Goal: Information Seeking & Learning: Find specific page/section

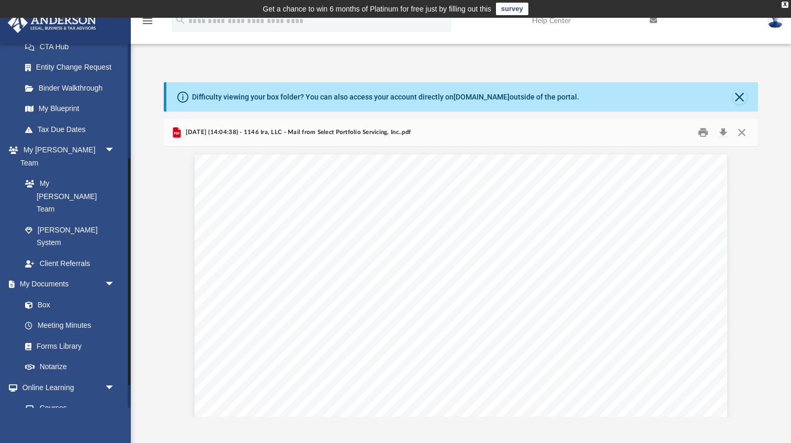
scroll to position [160, 0]
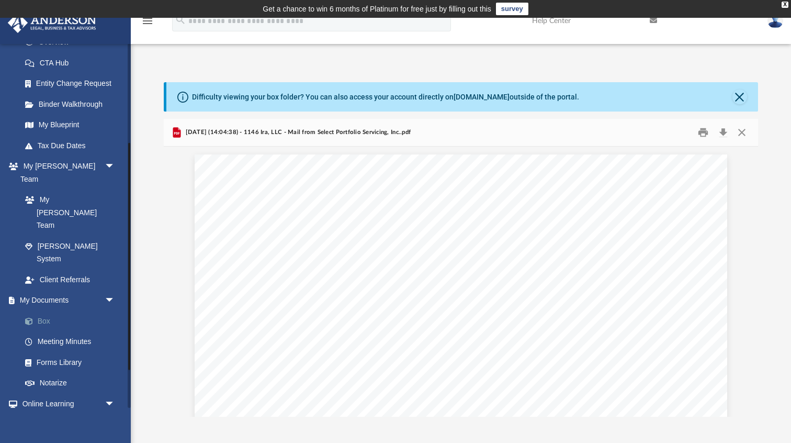
click at [50, 310] on link "Box" at bounding box center [73, 320] width 116 height 21
click at [48, 310] on link "Box" at bounding box center [73, 320] width 116 height 21
click at [47, 310] on link "Box" at bounding box center [73, 320] width 116 height 21
click at [60, 331] on link "Meeting Minutes" at bounding box center [73, 341] width 116 height 21
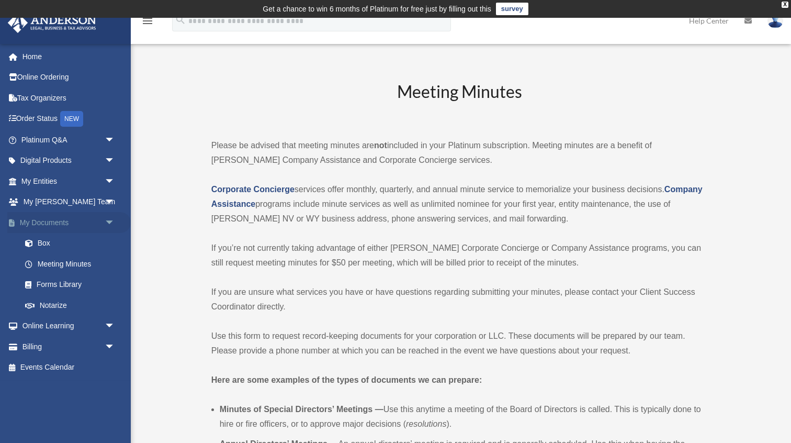
click at [57, 221] on link "My Documents arrow_drop_down" at bounding box center [69, 222] width 124 height 21
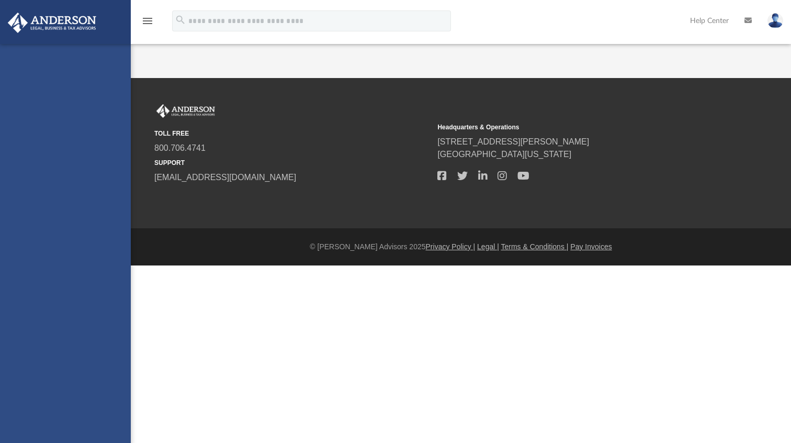
click at [48, 239] on html "X Get a chance to win 6 months of Platinum for free just by filling out this su…" at bounding box center [395, 153] width 791 height 307
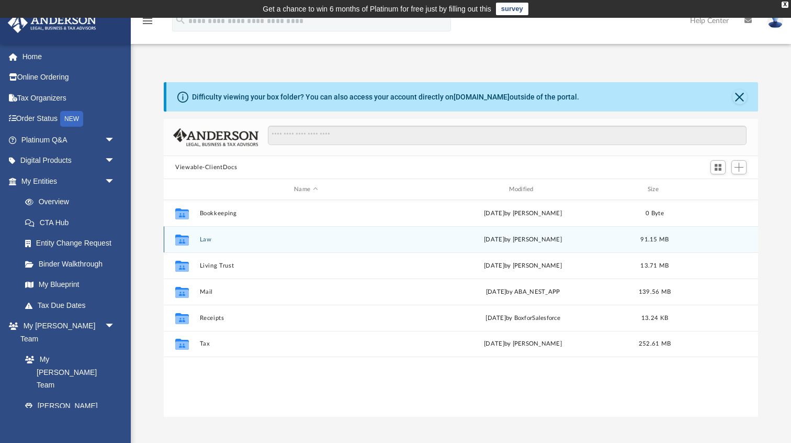
scroll to position [238, 594]
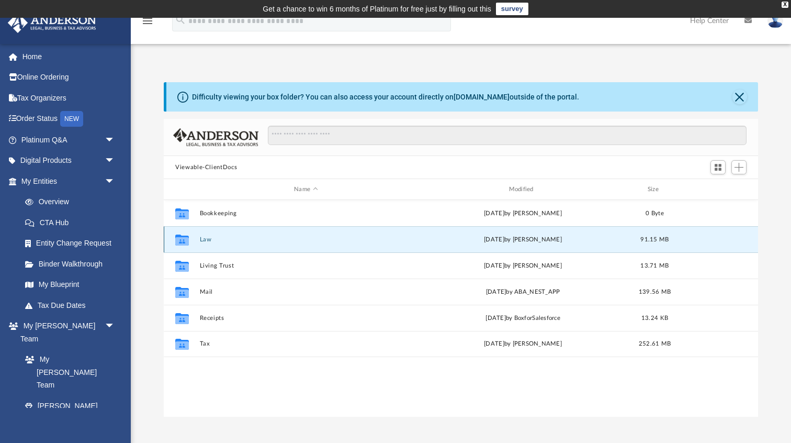
click at [201, 237] on button "Law" at bounding box center [306, 239] width 212 height 7
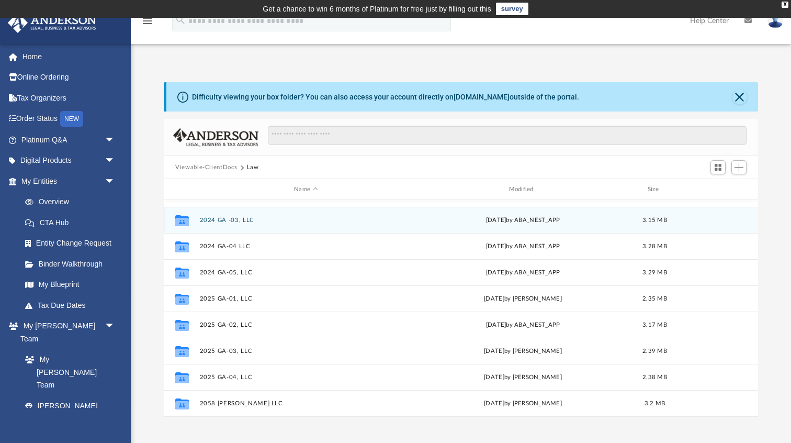
scroll to position [115, 0]
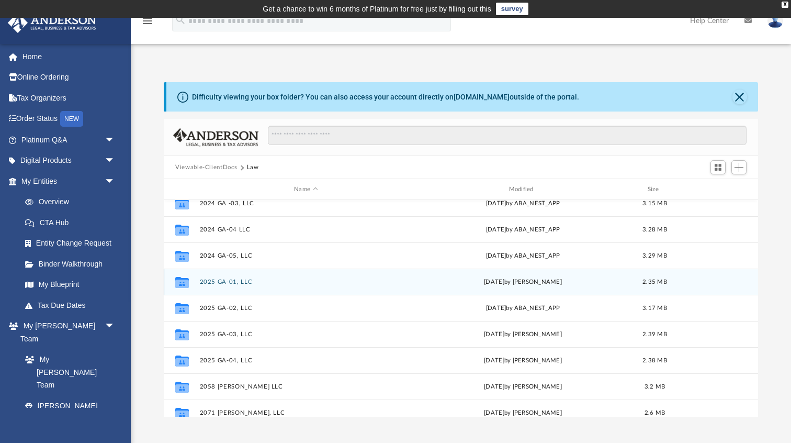
click at [239, 279] on button "2025 GA-01, LLC" at bounding box center [306, 281] width 212 height 7
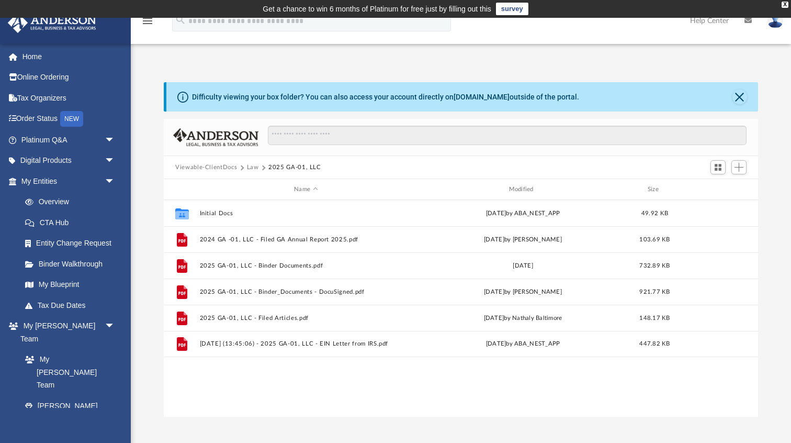
scroll to position [0, 0]
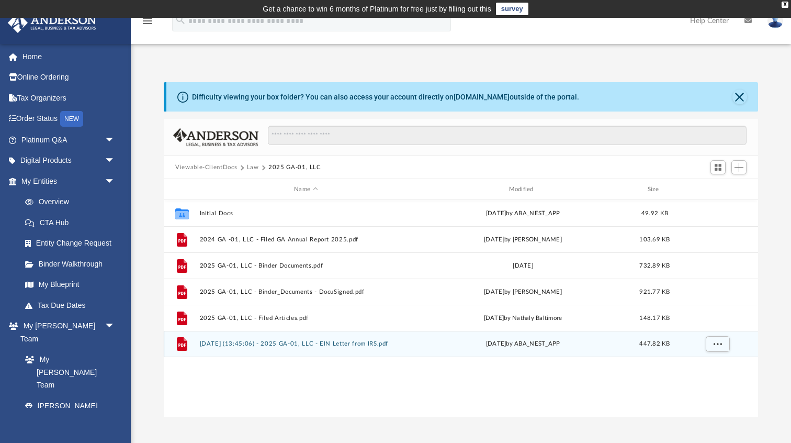
click at [264, 342] on button "2025.02.28 (13:45:06) - 2025 GA-01, LLC - EIN Letter from IRS.pdf" at bounding box center [306, 343] width 212 height 7
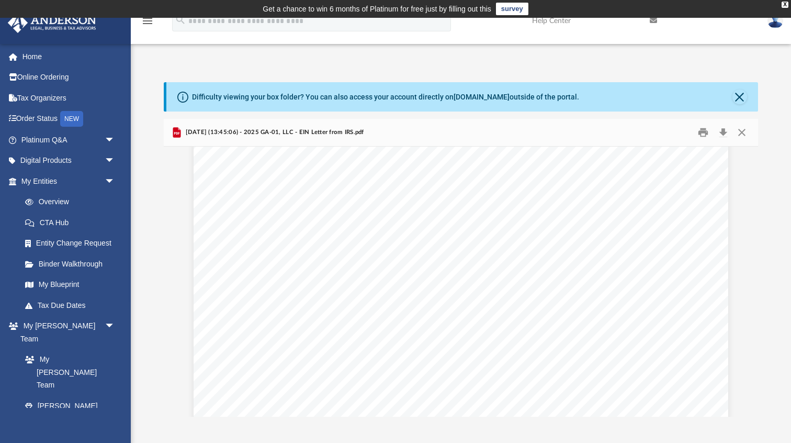
scroll to position [2184, 0]
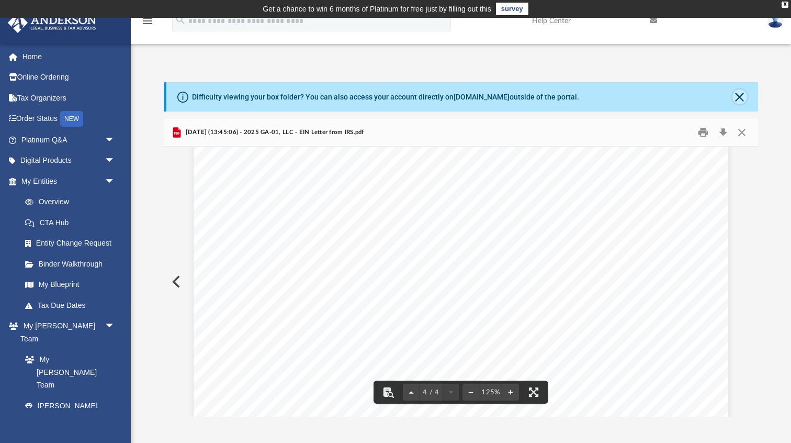
click at [744, 98] on button "Close" at bounding box center [740, 96] width 15 height 15
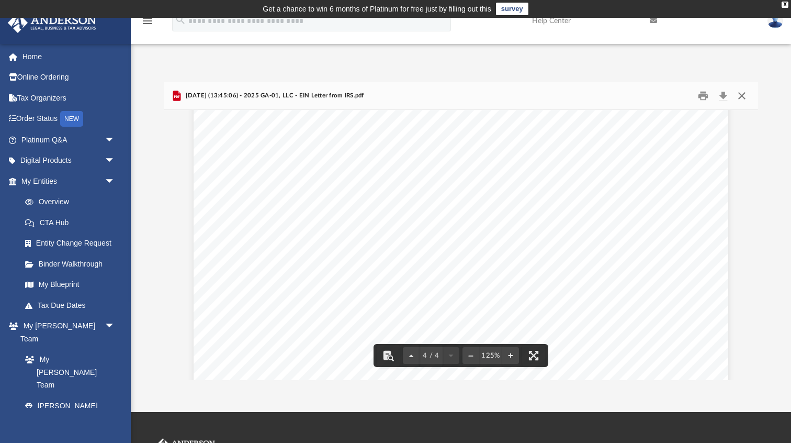
click at [743, 99] on button "Close" at bounding box center [742, 96] width 19 height 16
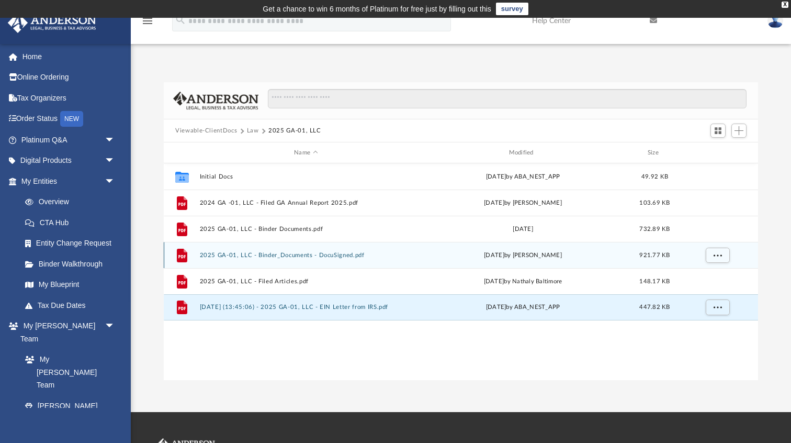
click at [311, 253] on button "2025 GA-01, LLC - Binder_Documents - DocuSigned.pdf" at bounding box center [306, 255] width 212 height 7
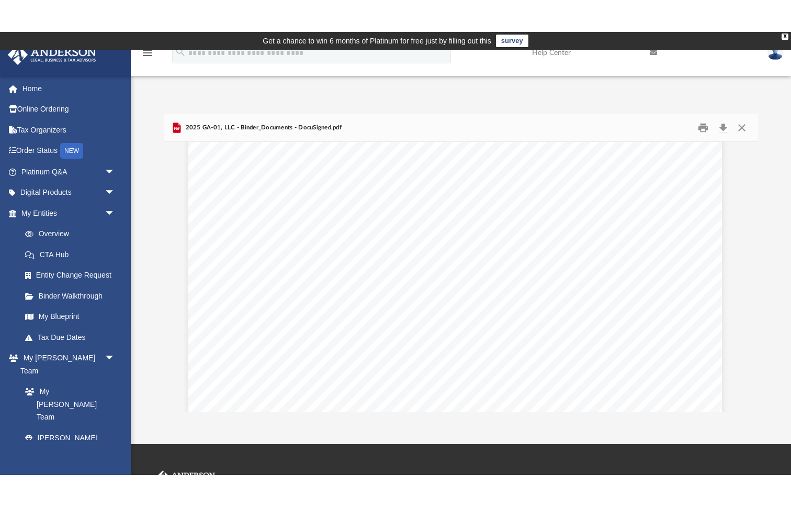
scroll to position [10293, 6]
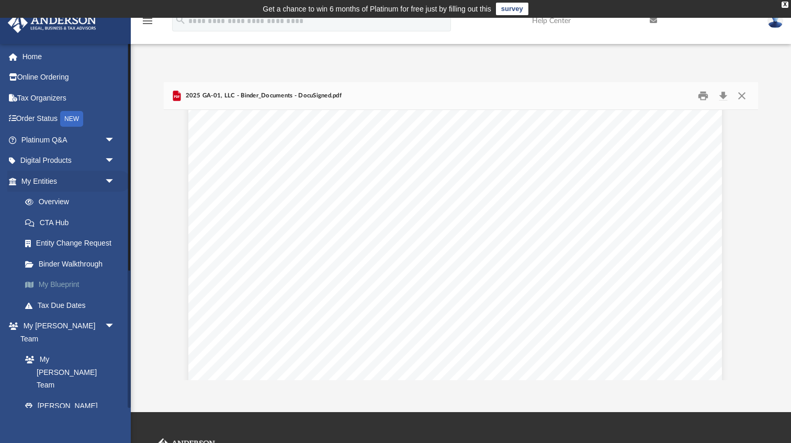
click at [74, 286] on link "My Blueprint" at bounding box center [73, 284] width 116 height 21
